Goal: Navigation & Orientation: Find specific page/section

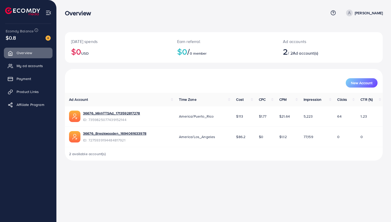
click at [350, 14] on icon at bounding box center [349, 13] width 2 height 1
click at [49, 38] on img at bounding box center [48, 37] width 5 height 5
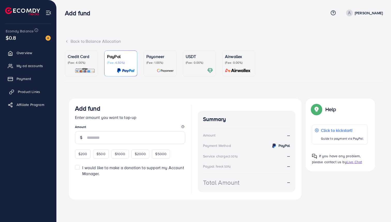
click at [28, 89] on span "Product Links" at bounding box center [29, 91] width 22 height 5
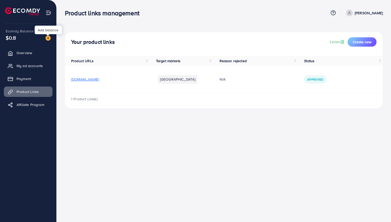
click at [48, 37] on img at bounding box center [48, 37] width 5 height 5
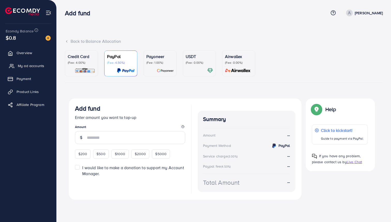
click at [36, 66] on span "My ad accounts" at bounding box center [31, 65] width 26 height 5
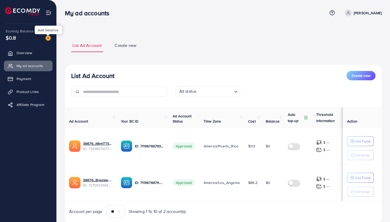
click at [48, 36] on img at bounding box center [48, 37] width 5 height 5
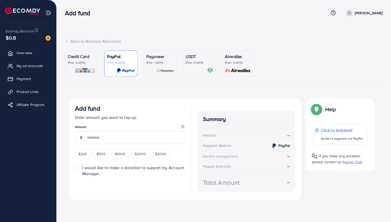
click at [26, 99] on ul "Overview My ad accounts Payment Product Links Affiliate Program" at bounding box center [28, 81] width 56 height 70
click at [29, 90] on span "Product Links" at bounding box center [29, 91] width 22 height 5
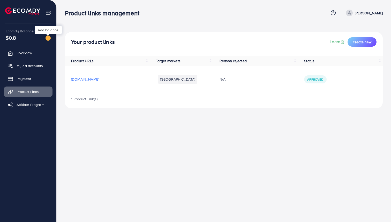
click at [47, 36] on img at bounding box center [48, 37] width 5 height 5
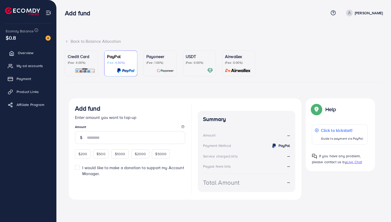
click at [35, 52] on link "Overview" at bounding box center [28, 53] width 49 height 10
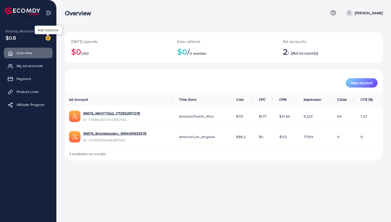
click at [49, 34] on div at bounding box center [47, 35] width 3 height 2
click at [49, 39] on img at bounding box center [48, 37] width 5 height 5
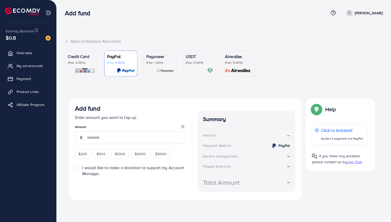
click at [159, 27] on div "Back to Balance Allocation Credit Card (Fee: 4.00%) PayPal (Fee: 4.50%) Payonee…" at bounding box center [224, 109] width 334 height 218
click at [26, 103] on span "Affiliate Program" at bounding box center [32, 104] width 28 height 5
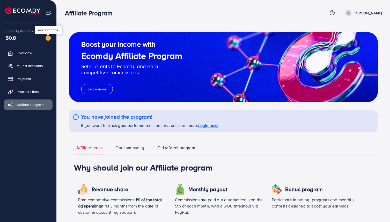
click at [49, 39] on img at bounding box center [48, 37] width 5 height 5
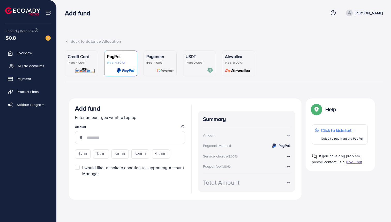
click at [35, 70] on link "My ad accounts" at bounding box center [28, 66] width 49 height 10
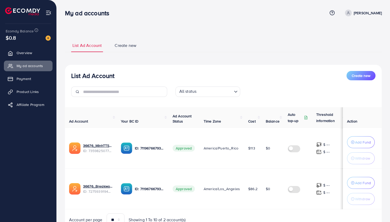
click at [51, 37] on div "Ecomdy Balance $0.8" at bounding box center [28, 35] width 48 height 22
click at [49, 37] on img at bounding box center [48, 37] width 5 height 5
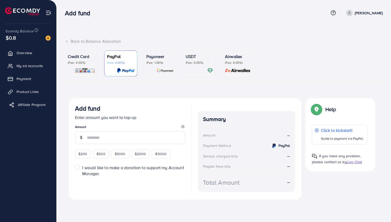
click at [36, 107] on span "Affiliate Program" at bounding box center [32, 104] width 28 height 5
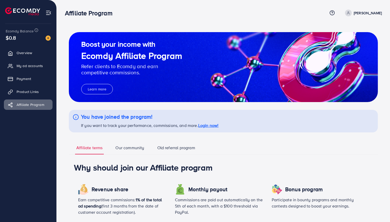
click at [44, 41] on div "Ecomdy Balance $0.8" at bounding box center [28, 35] width 48 height 22
click at [45, 40] on div at bounding box center [45, 38] width 9 height 6
click at [47, 41] on img at bounding box center [48, 37] width 5 height 5
